Goal: Information Seeking & Learning: Learn about a topic

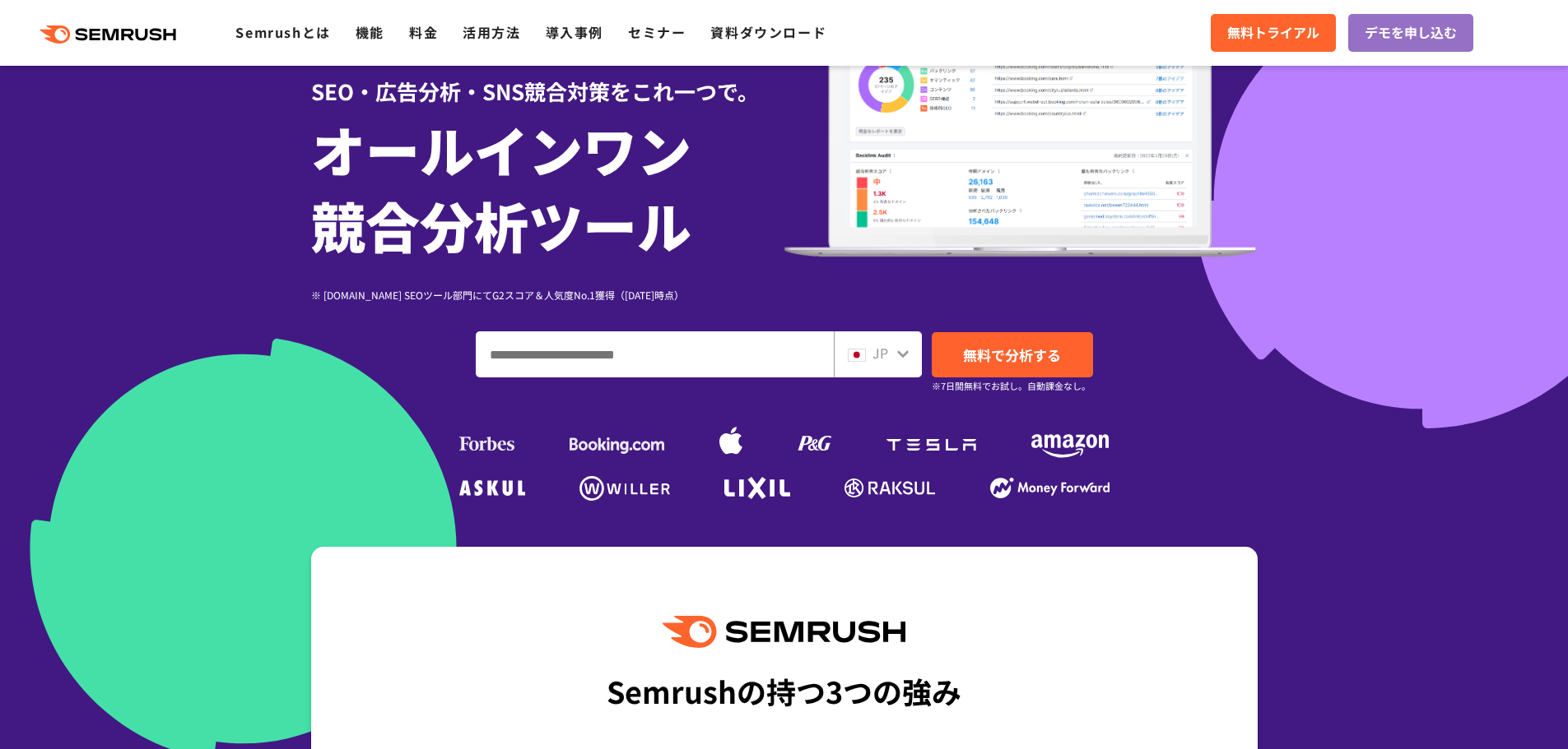
click at [742, 356] on input "ドメイン、キーワードまたはURLを入力してください" at bounding box center [654, 355] width 357 height 44
click at [725, 359] on input "ドメイン、キーワードまたはURLを入力してください" at bounding box center [654, 355] width 357 height 44
paste input "**********"
type input "**********"
click at [1037, 359] on span "無料で分析する" at bounding box center [1012, 355] width 98 height 20
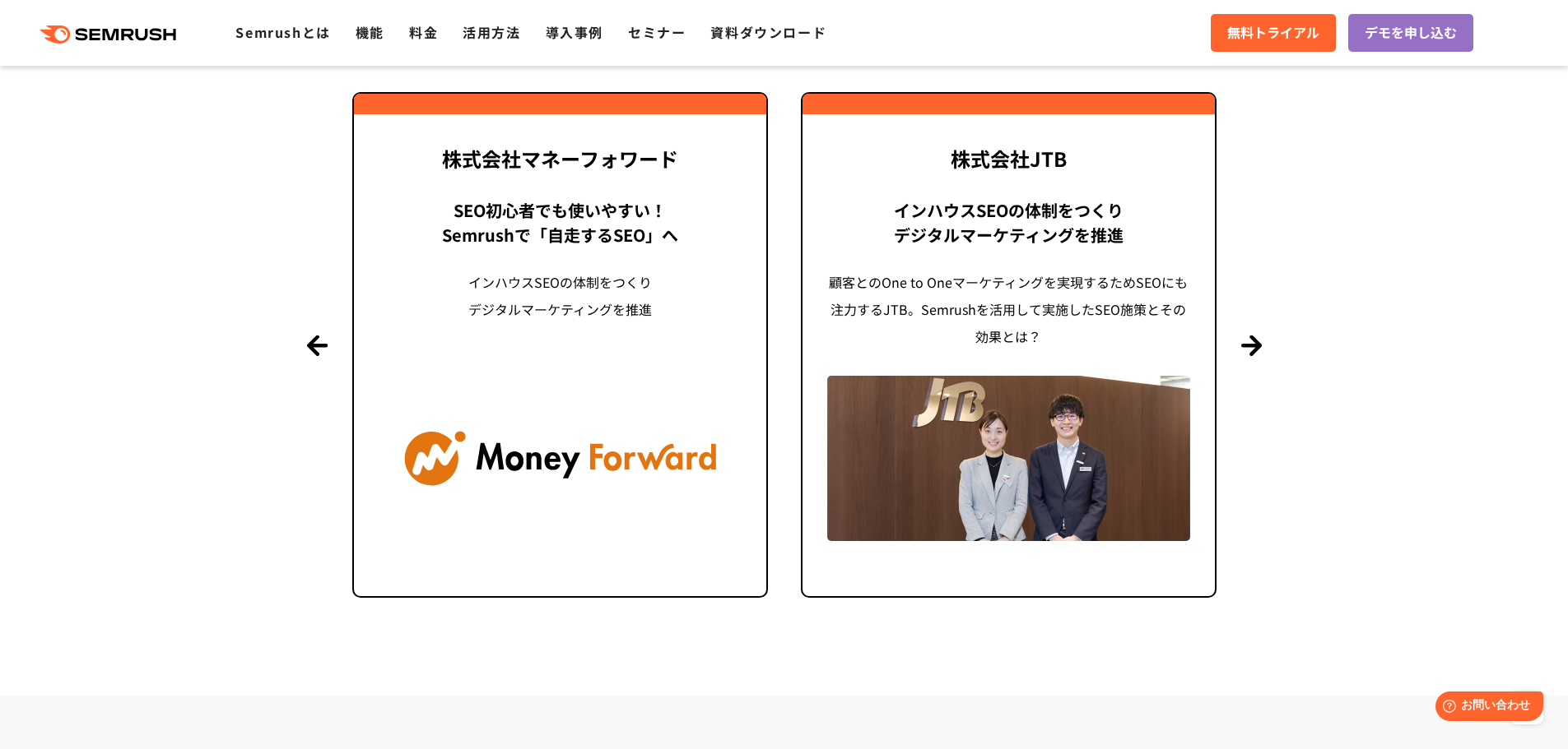
scroll to position [4031, 0]
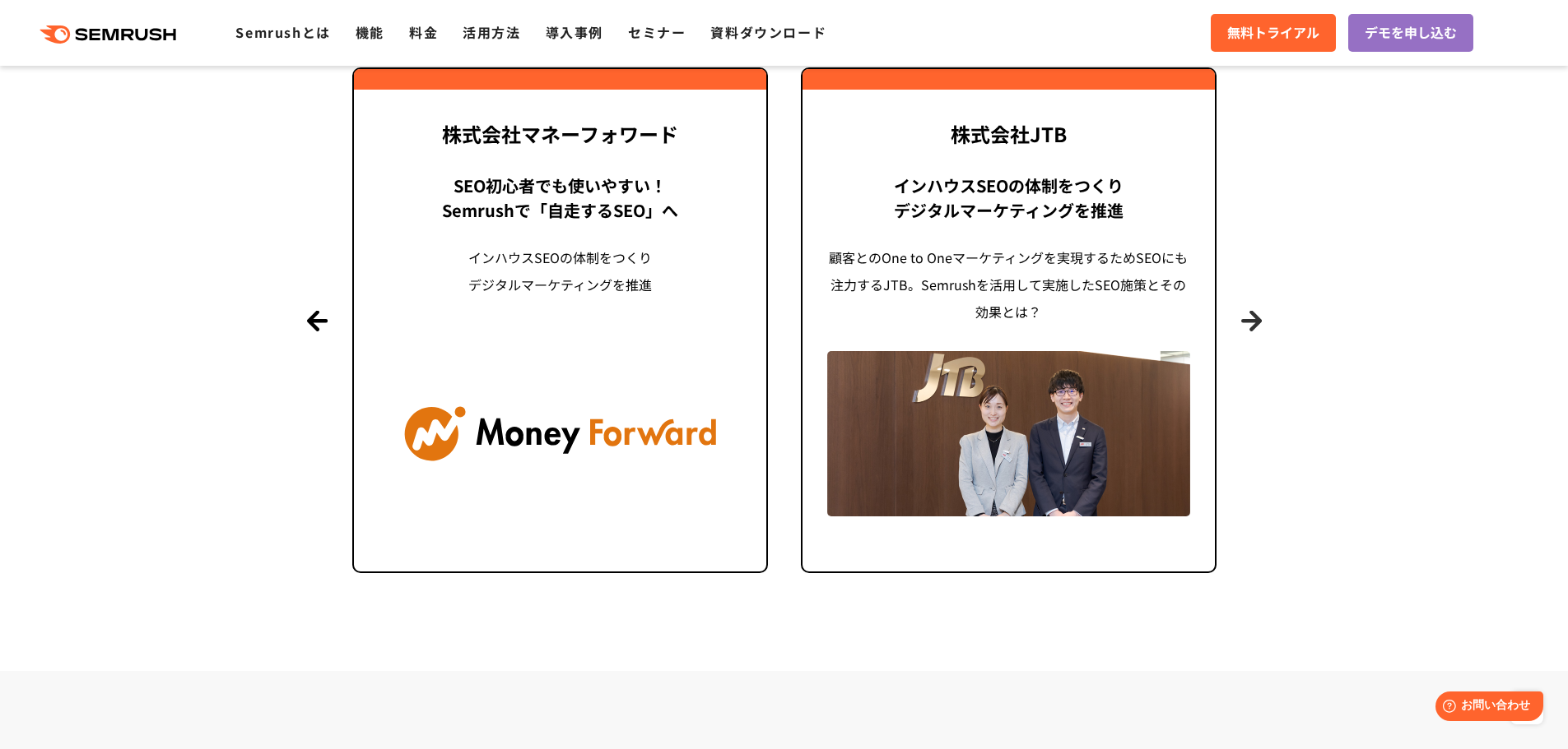
click at [1245, 324] on button "Next" at bounding box center [1250, 319] width 20 height 20
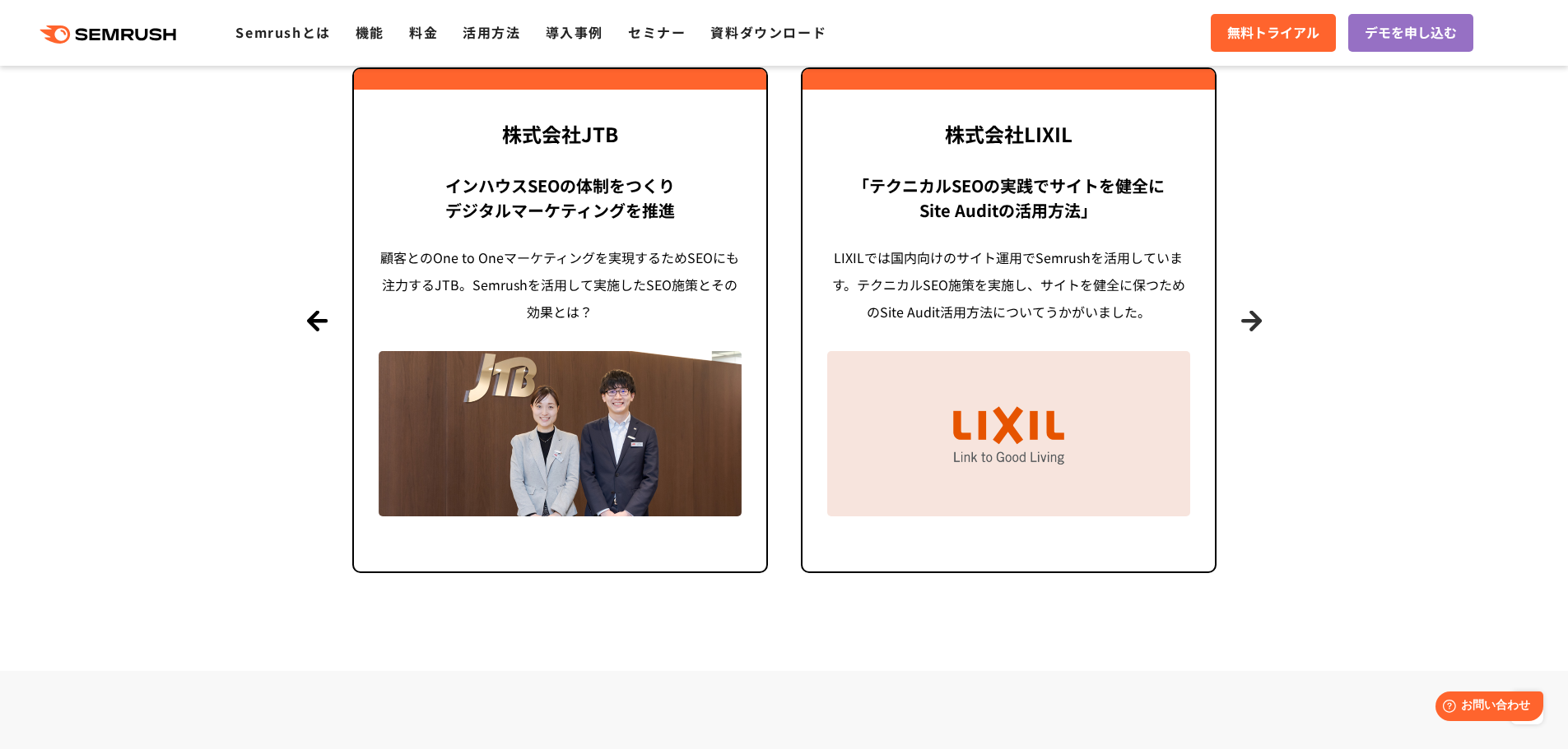
click at [1245, 324] on button "Next" at bounding box center [1250, 319] width 20 height 20
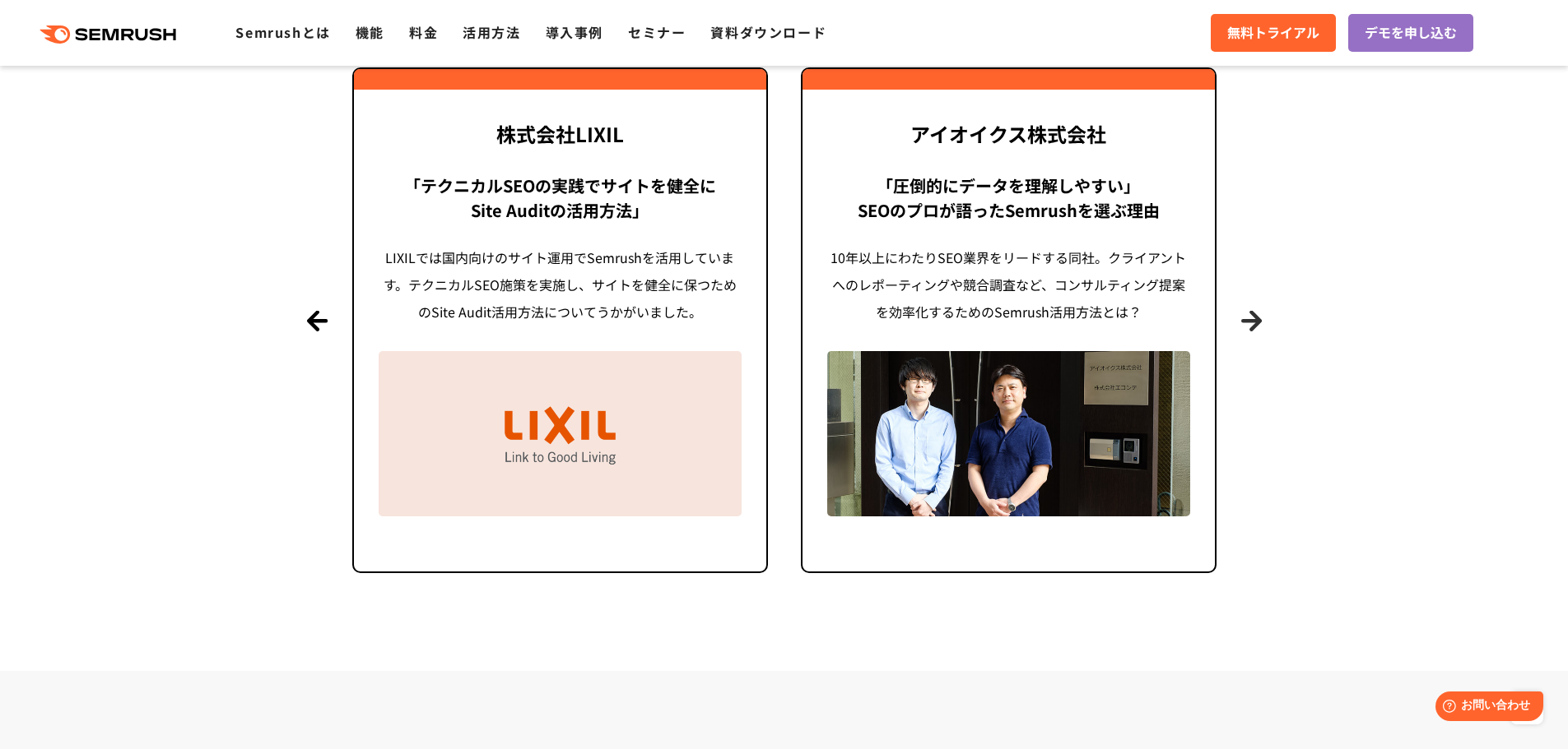
click at [1245, 324] on button "Next" at bounding box center [1250, 319] width 20 height 20
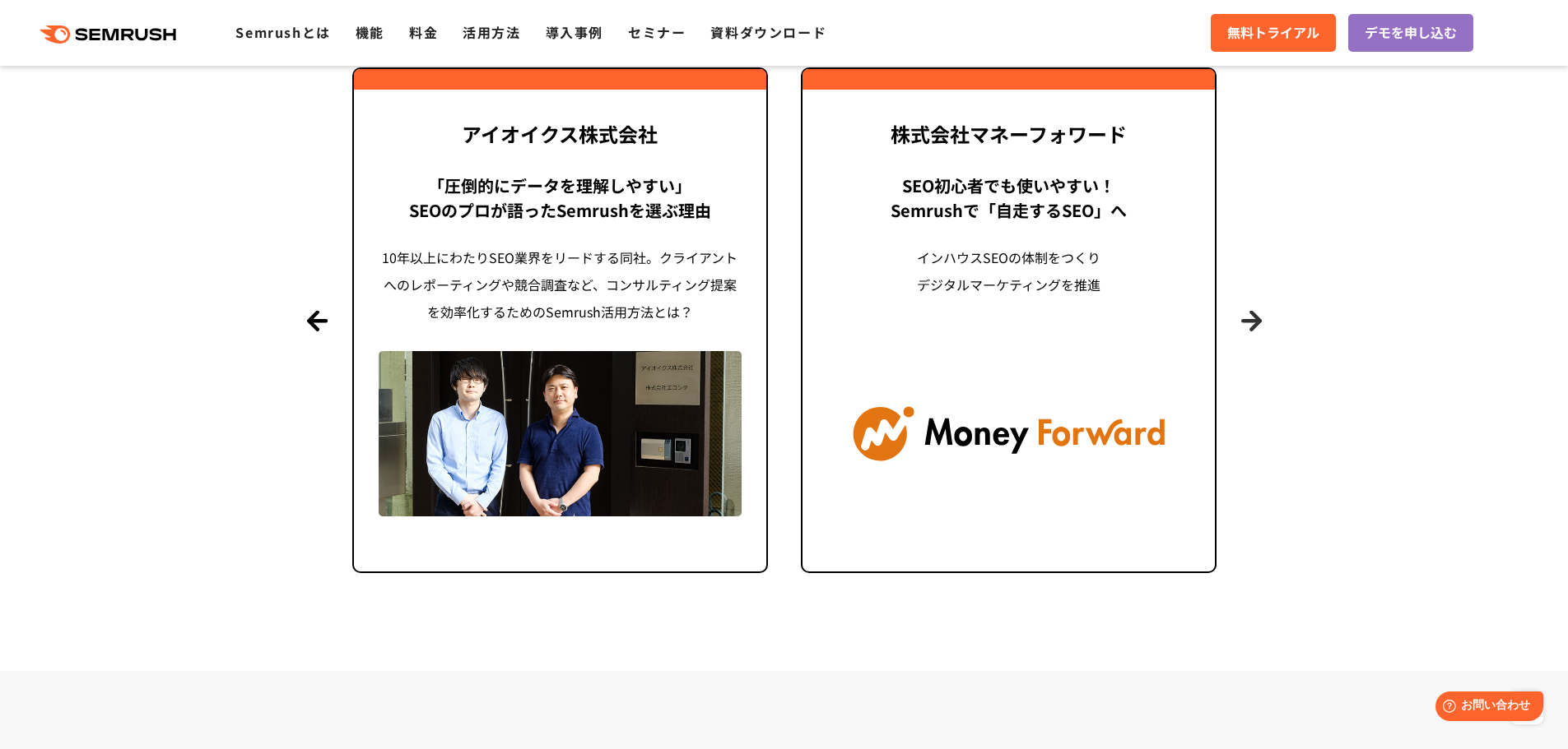
click at [1245, 324] on button "Next" at bounding box center [1250, 319] width 20 height 20
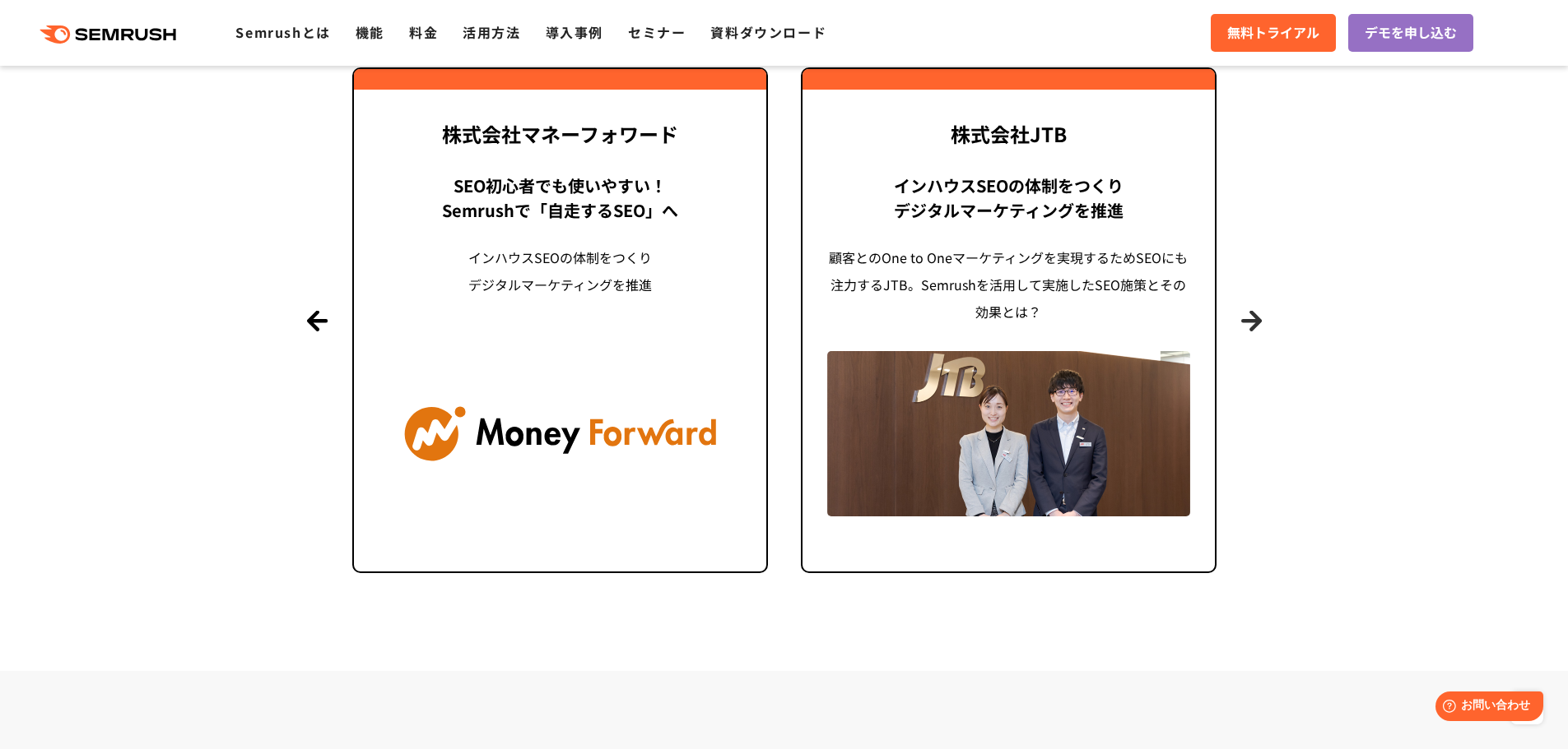
click at [1245, 324] on button "Next" at bounding box center [1250, 319] width 20 height 20
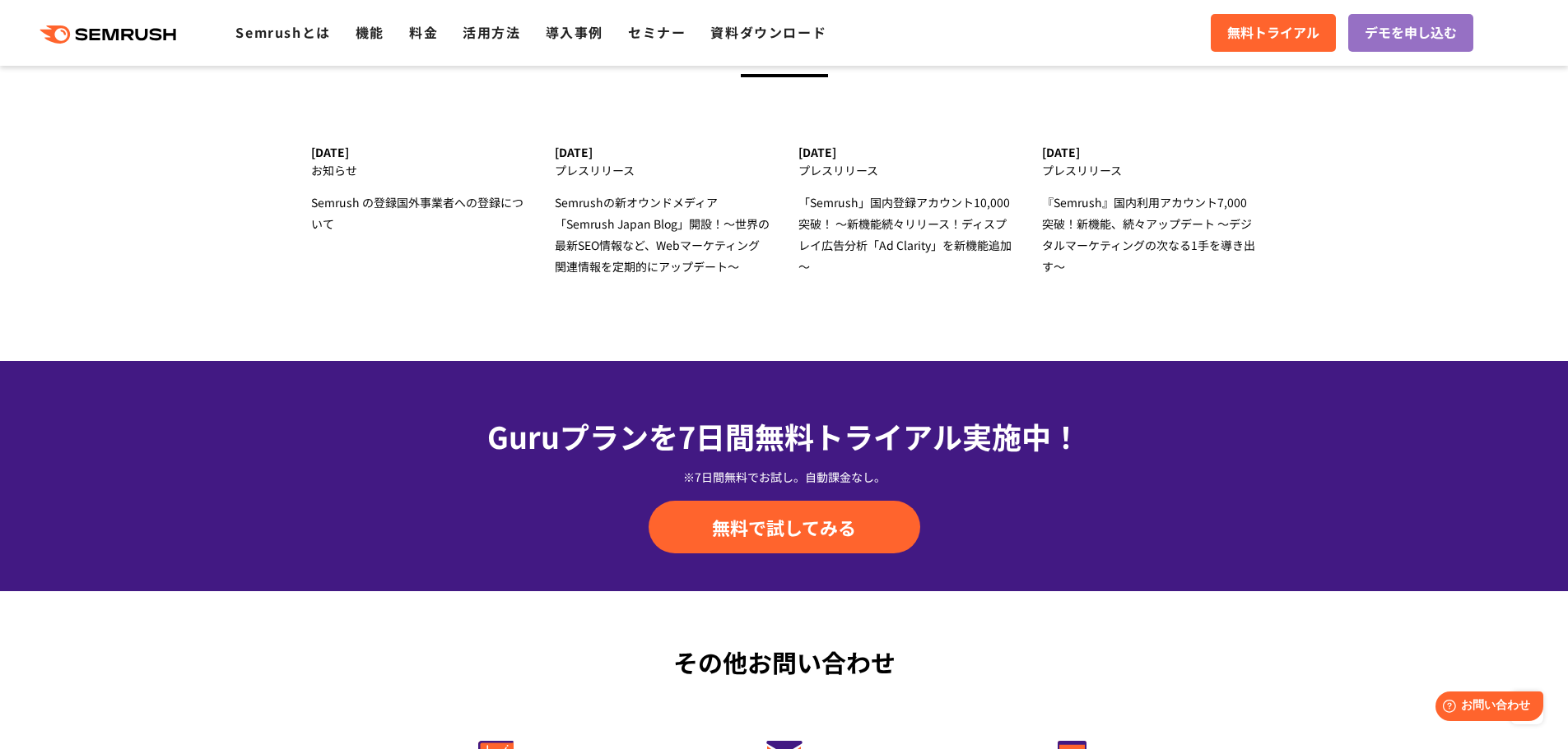
scroll to position [5592, 0]
